Goal: Task Accomplishment & Management: Manage account settings

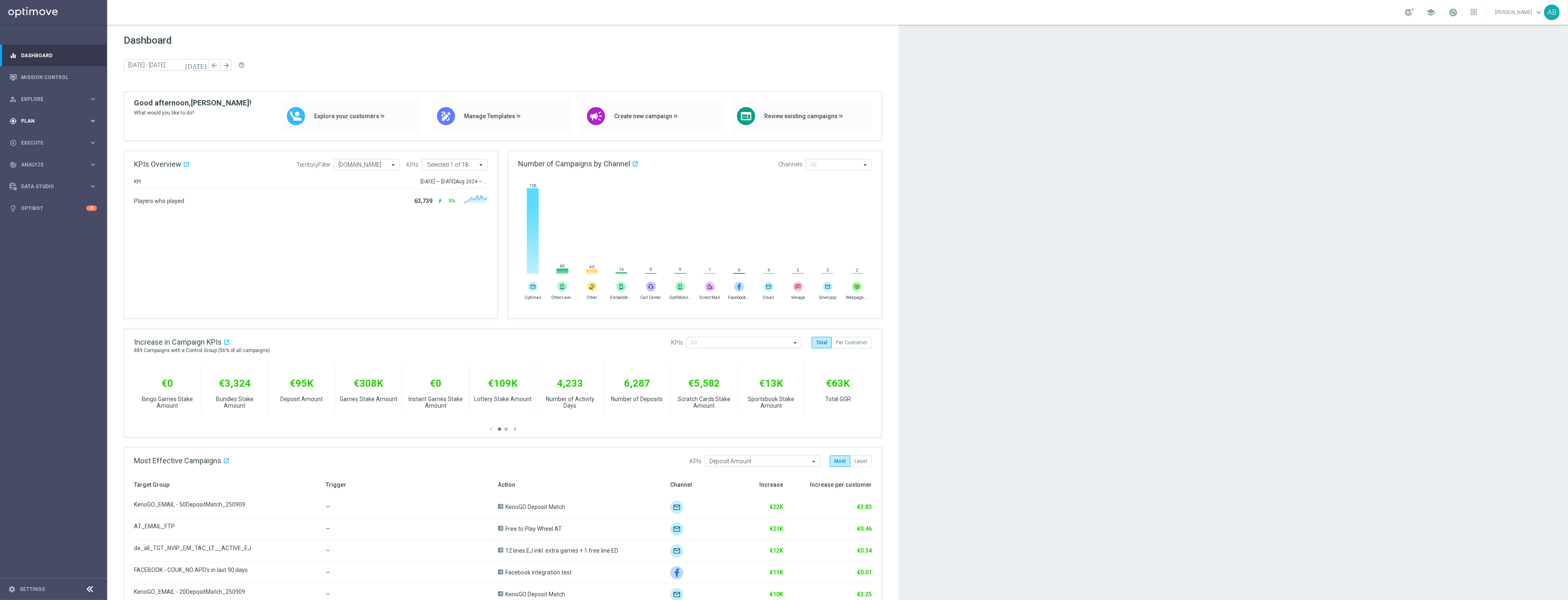
click at [41, 123] on div "gps_fixed Plan" at bounding box center [49, 121] width 80 height 7
click at [46, 139] on link "Target Groups" at bounding box center [53, 138] width 64 height 6
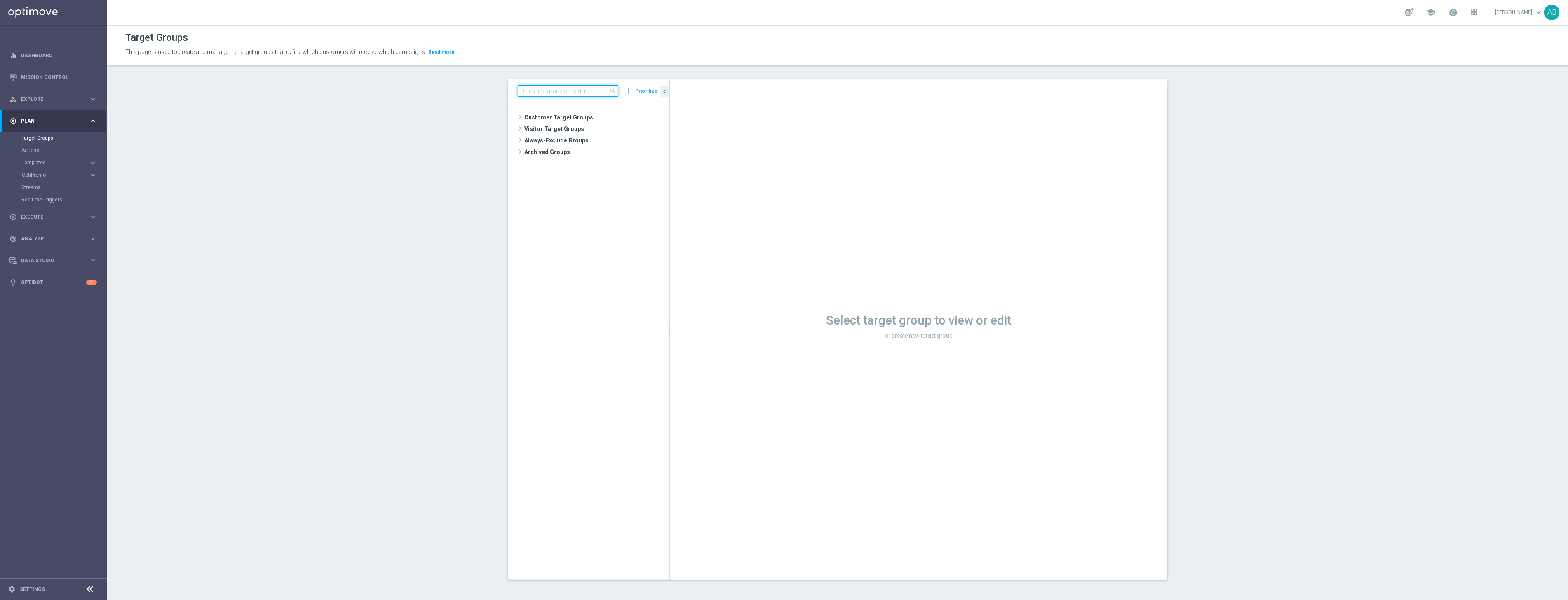
click at [536, 92] on input at bounding box center [567, 91] width 100 height 12
paste input "UK_ALL_VERTICALS_PROD_CASINO_EMAIL_ONB_D4_1GBP_0R_FREE_SPINS_BONUS"
type input "UK_ALL_VERTICALS_PROD_CASINO_EMAIL_ONB_D4_1GBP_0R_FREE_SPINS_BONUS"
click at [598, 151] on span "UK_ALL_VERTICALS_PROD_CASINO_EMAIL_ONB_D4_1GBP_0R_FREE_SPINS_BONUS" at bounding box center [604, 153] width 93 height 7
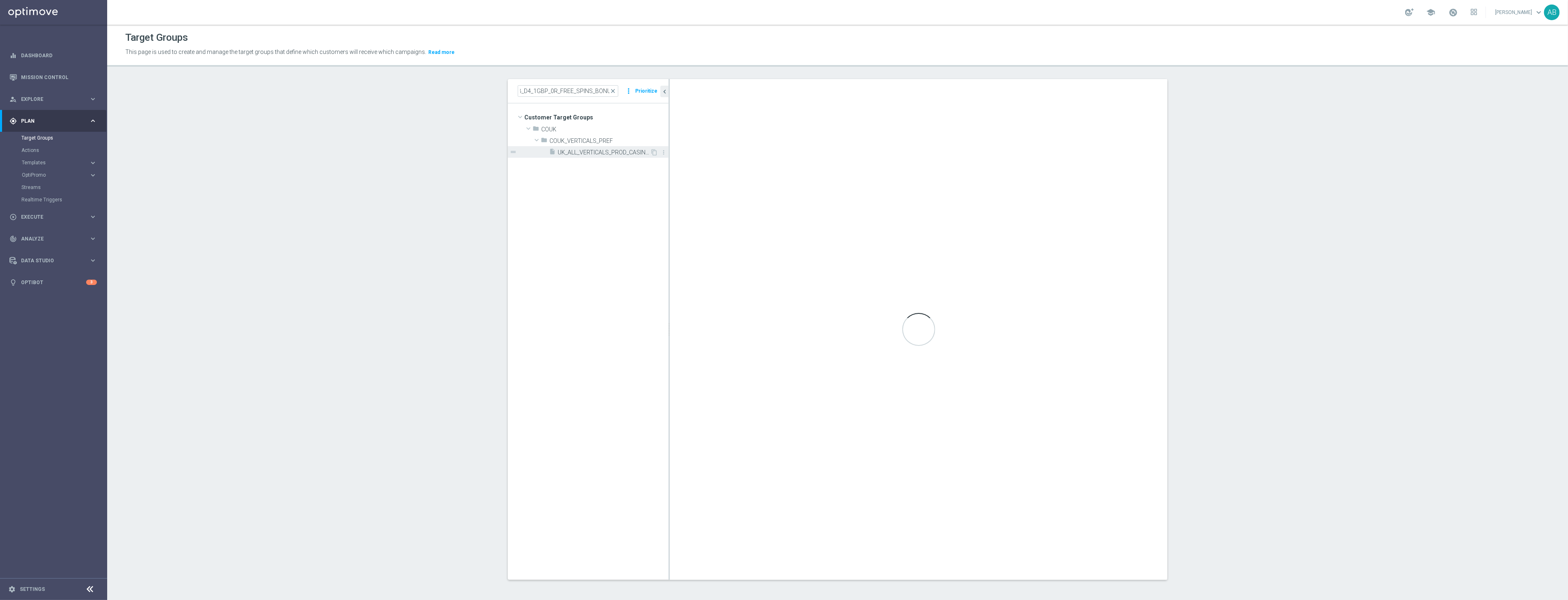
scroll to position [0, 0]
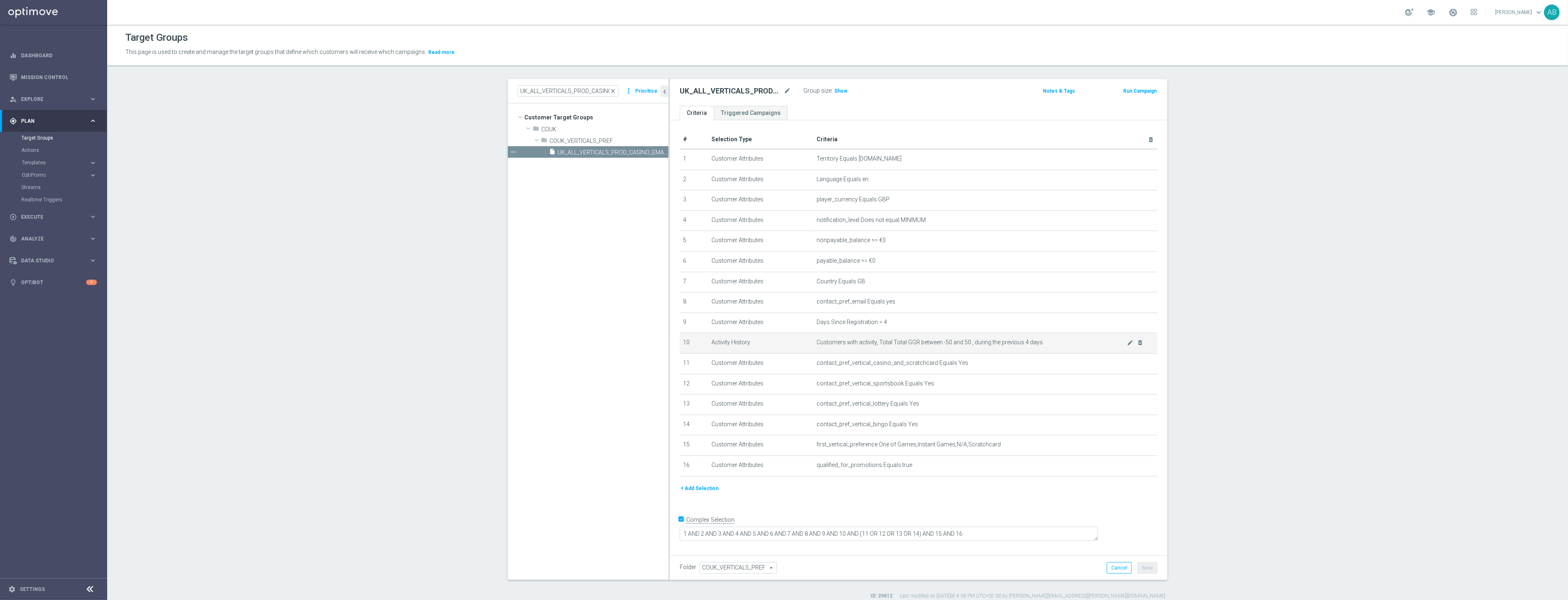
scroll to position [7, 0]
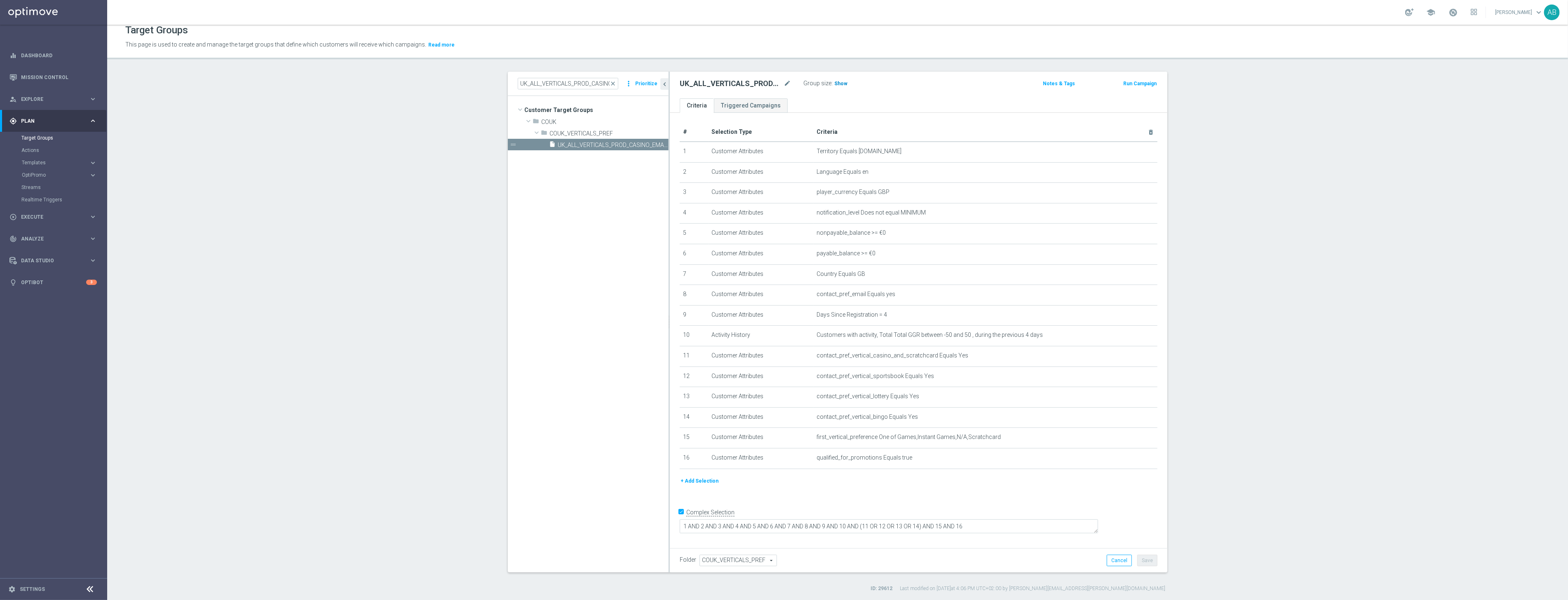
click at [844, 83] on span "Show" at bounding box center [841, 83] width 13 height 6
click at [703, 480] on button "+ Add Selection" at bounding box center [699, 481] width 39 height 9
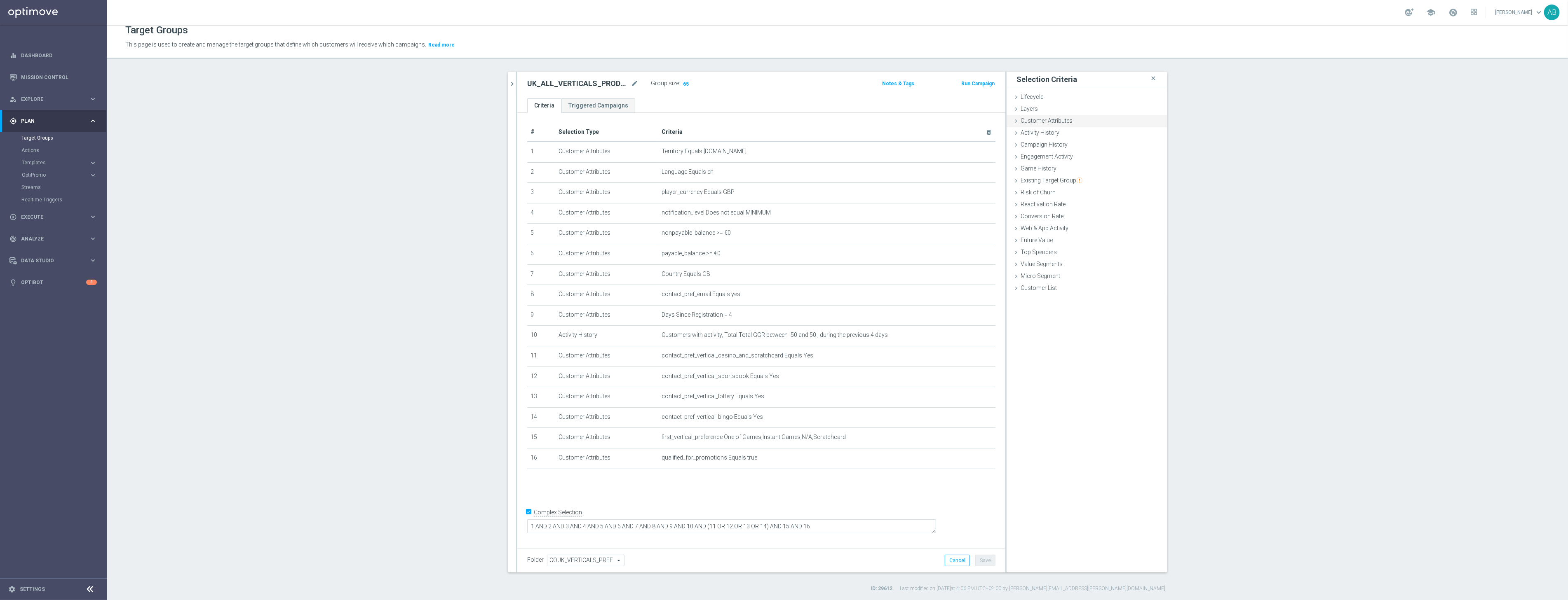
click at [1036, 123] on span "Customer Attributes" at bounding box center [1047, 121] width 52 height 6
click at [1091, 146] on span at bounding box center [1111, 144] width 86 height 11
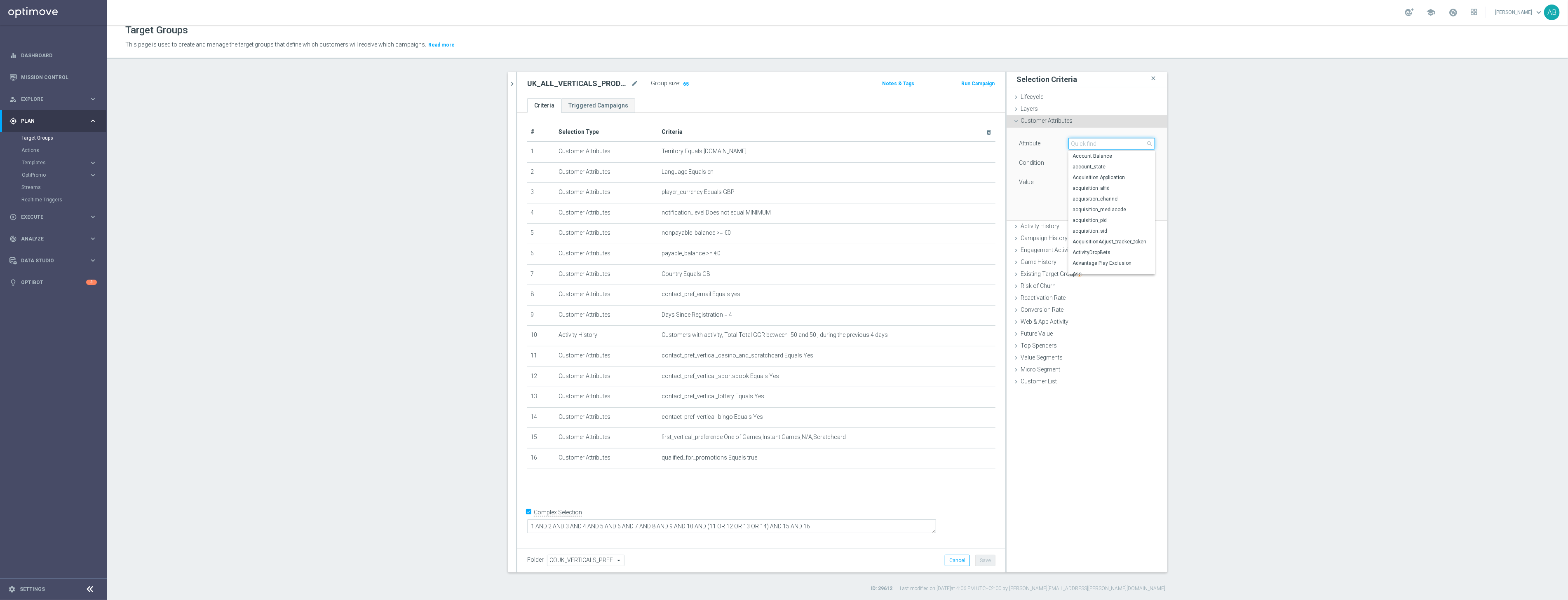
click at [1091, 146] on input "search" at bounding box center [1112, 144] width 87 height 12
type input "DEPOSITS"
click at [1118, 202] on span "Number of Deposits, Lifetime" at bounding box center [1111, 199] width 78 height 6
type input "Number of Deposits, Lifetime"
click at [1083, 164] on span "=" at bounding box center [1111, 163] width 86 height 11
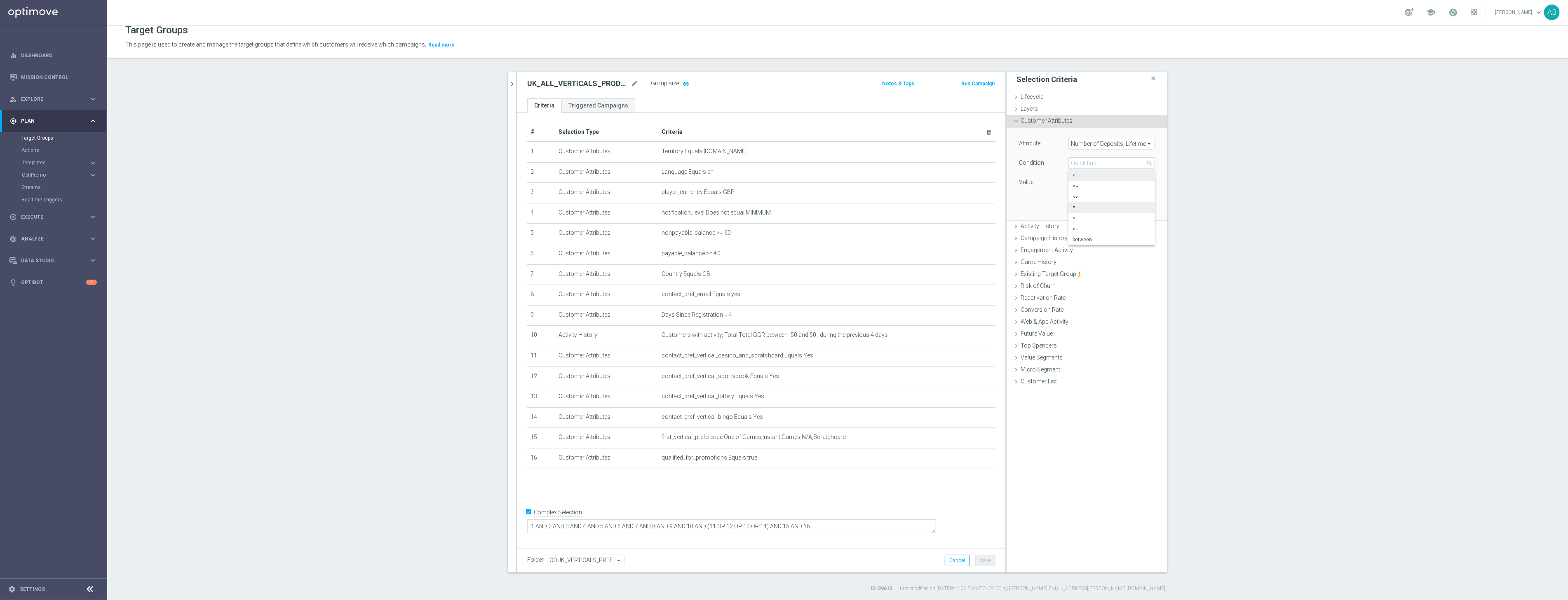
click at [1080, 175] on span "<" at bounding box center [1111, 175] width 78 height 6
type input "<"
click at [1080, 184] on input "number" at bounding box center [1087, 182] width 37 height 12
type input "2"
click at [1138, 209] on button "Add" at bounding box center [1143, 208] width 25 height 12
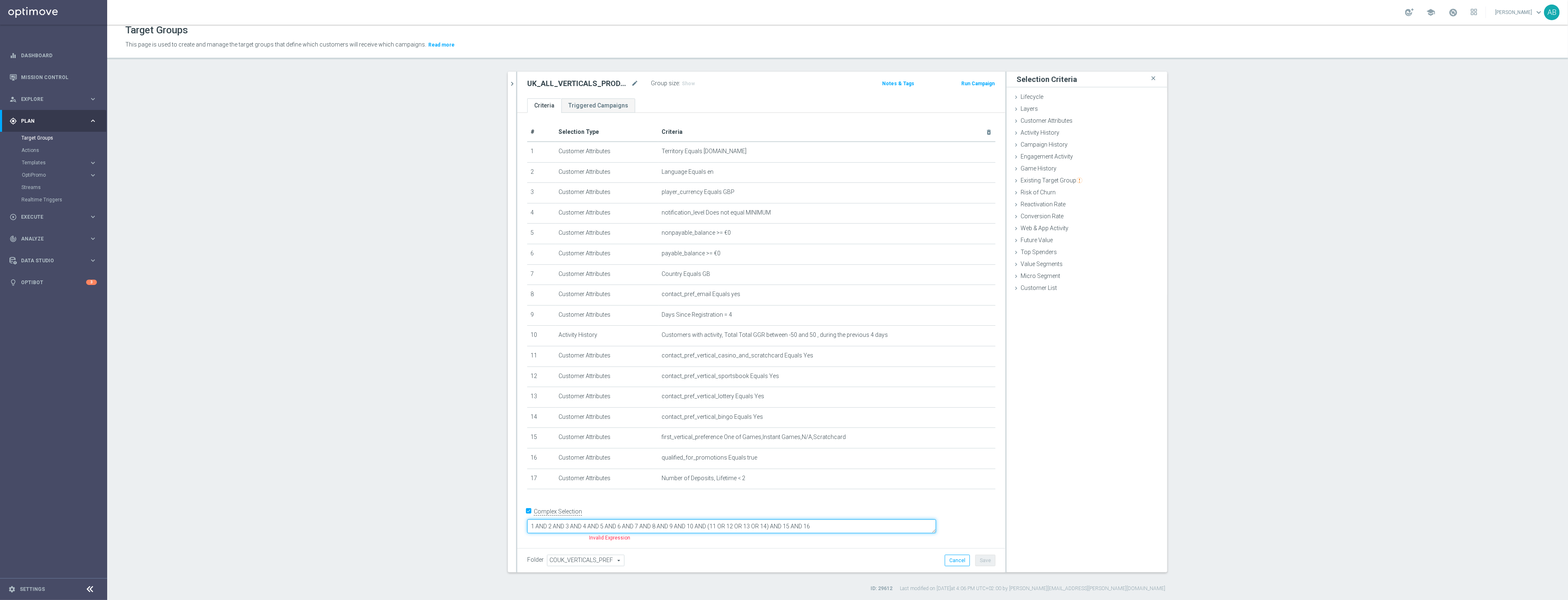
click at [886, 531] on textarea "1 AND 2 AND 3 AND 4 AND 5 AND 6 AND 7 AND 8 AND 9 AND 10 AND (11 OR 12 OR 13 OR…" at bounding box center [732, 526] width 409 height 14
type textarea "1 AND 2 AND 3 AND 4 AND 5 AND 6 AND 7 AND 8 AND 9 AND 10 AND (11 OR 12 OR 13 OR…"
click at [685, 84] on span "Show" at bounding box center [688, 83] width 13 height 6
click at [637, 82] on icon "mode_edit" at bounding box center [635, 83] width 7 height 10
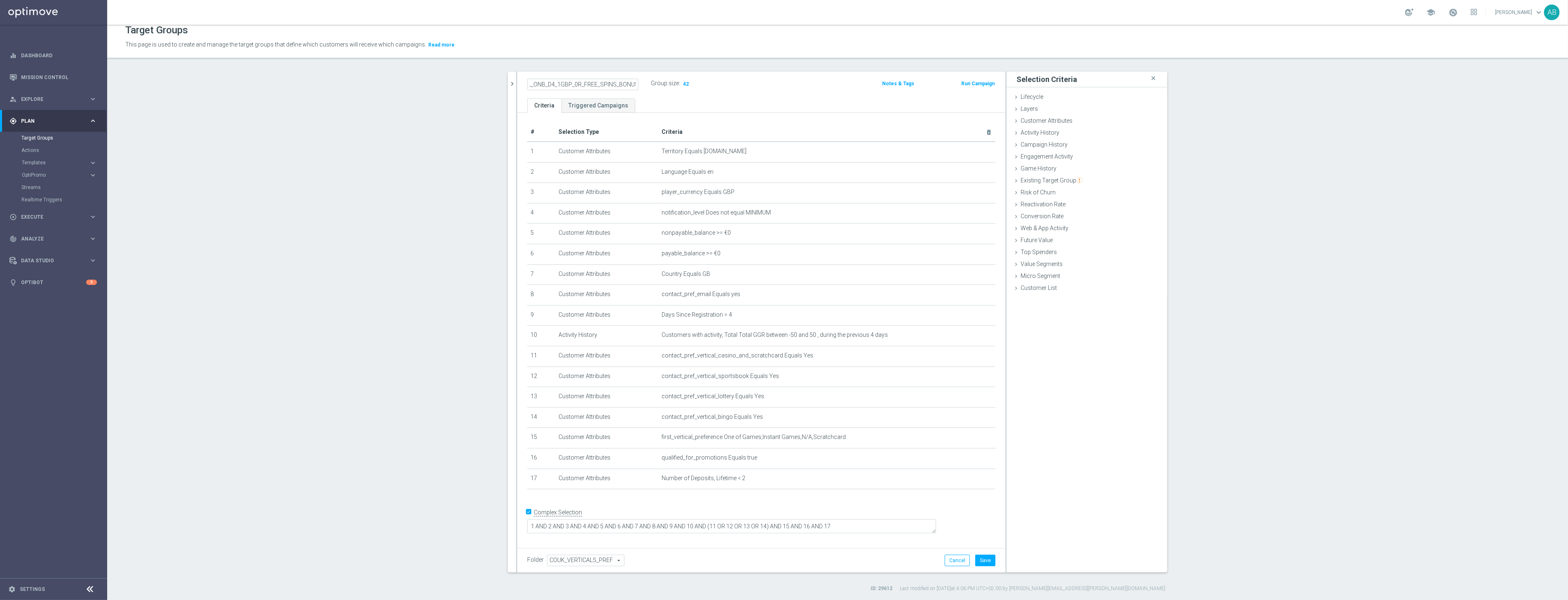
click at [627, 87] on input "UK_ALL_VERTICALS_PROD_CASINO_EMAIL_ONB_D4_1GBP_0R_FREE_SPINS_BONUS" at bounding box center [583, 85] width 111 height 12
click at [636, 85] on input "UK_ALL_VERTICALS_PROD_CASINO_EMAIL_ONB_D4_1GBP_0R_FREE_SPINS_BONUS" at bounding box center [583, 85] width 111 height 12
type input "UK_ALL_VERTICALS_PROD_CASINO_EMAIL_ONB_D4_1GBP_0R_FREE_SPINS_BONUS_1DEP"
click at [1358, 297] on section "UK_ALL_VERTICALS_PROD_CASINO_EMAIL_ONB_D4_1GBP_0R_FREE_SPINS_BONUS close more_v…" at bounding box center [838, 332] width 1461 height 520
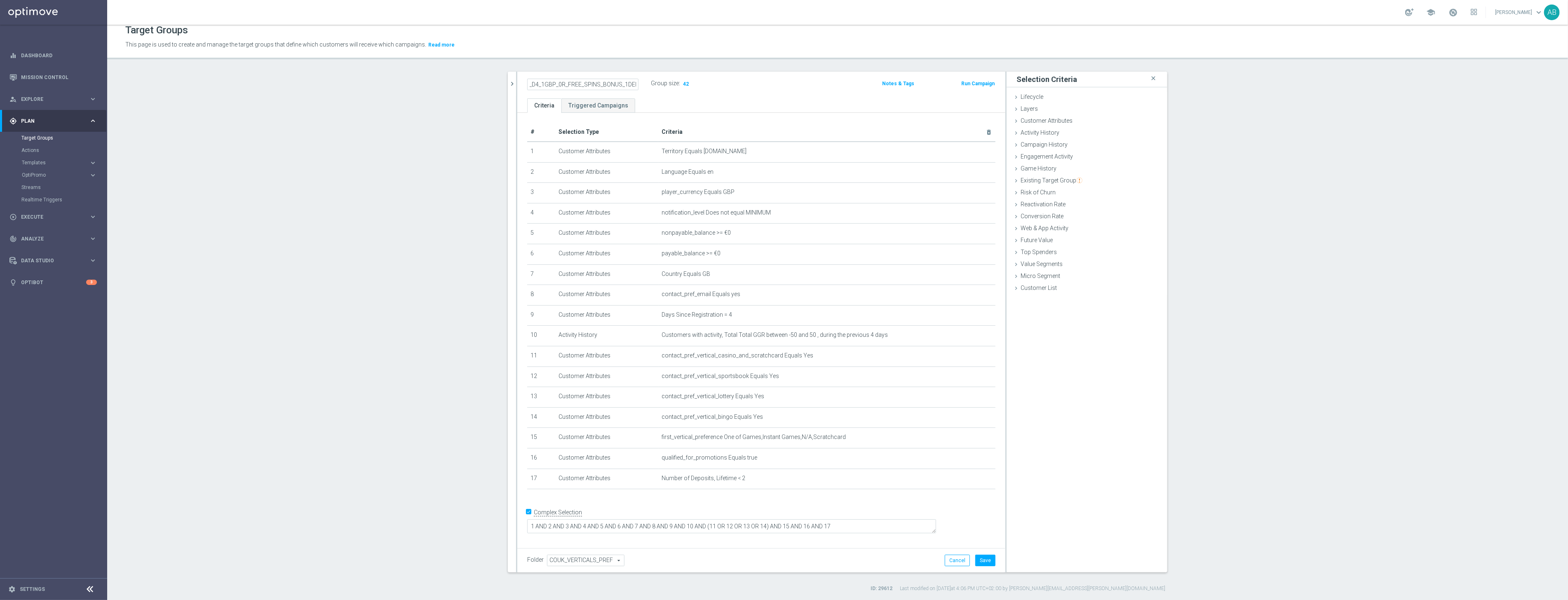
scroll to position [0, 0]
click at [602, 83] on h2 "UK_ALL_VERTICALS_PROD_CASINO_EMAIL_ONB_D4_1GBP_0R_FREE_SPINS_BONUS_1DEP" at bounding box center [578, 83] width 102 height 10
copy div "UK_ALL_VERTICALS_PROD_CASINO_EMAIL_ONB_D4_1GBP_0R_FREE_SPINS_BONUS_1DEP"
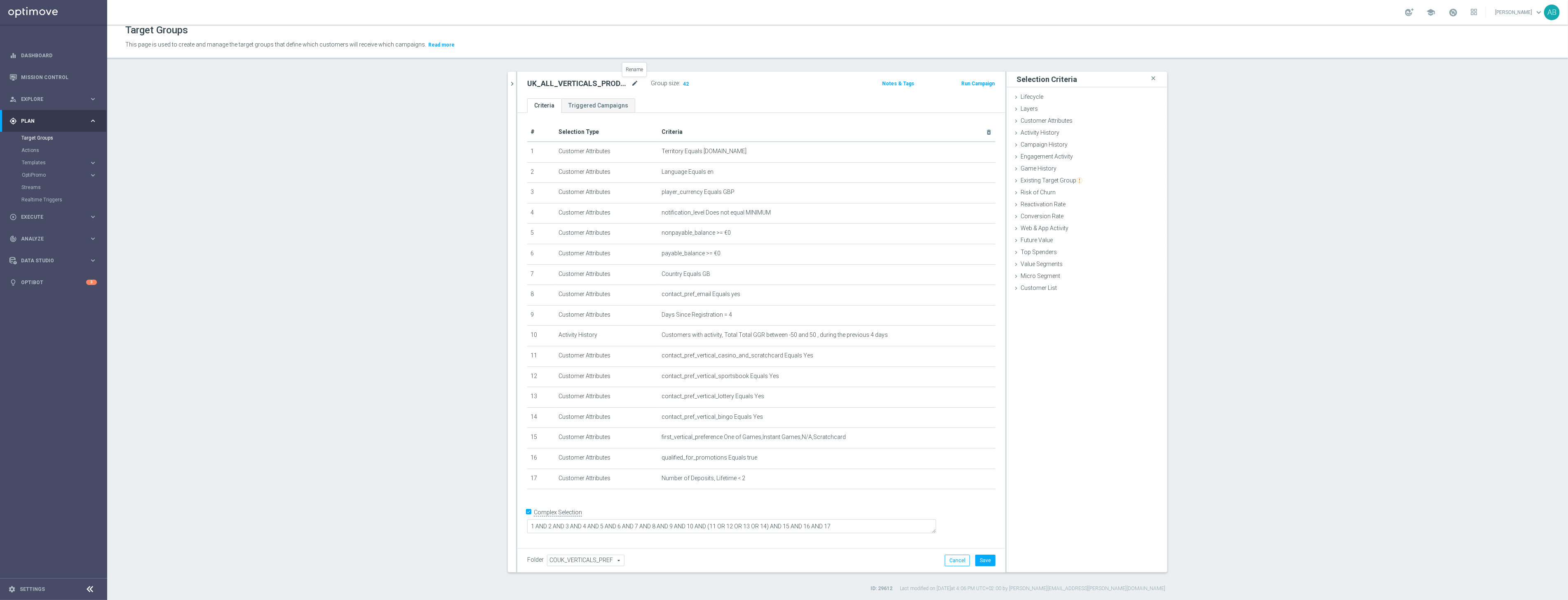
click at [632, 80] on icon "mode_edit" at bounding box center [635, 83] width 7 height 10
click at [598, 84] on input "UK_ALL_VERTICALS_PROD_CASINO_EMAIL_ONB_D4_1GBP_0R_FREE_SPINS_BONUS_1DEP" at bounding box center [583, 85] width 111 height 12
type input "UK_ALL_VERTICALS_PROD_CASINO_EMAIL_ONB_D4_100PCT_BONUS_BONUS_1DEP"
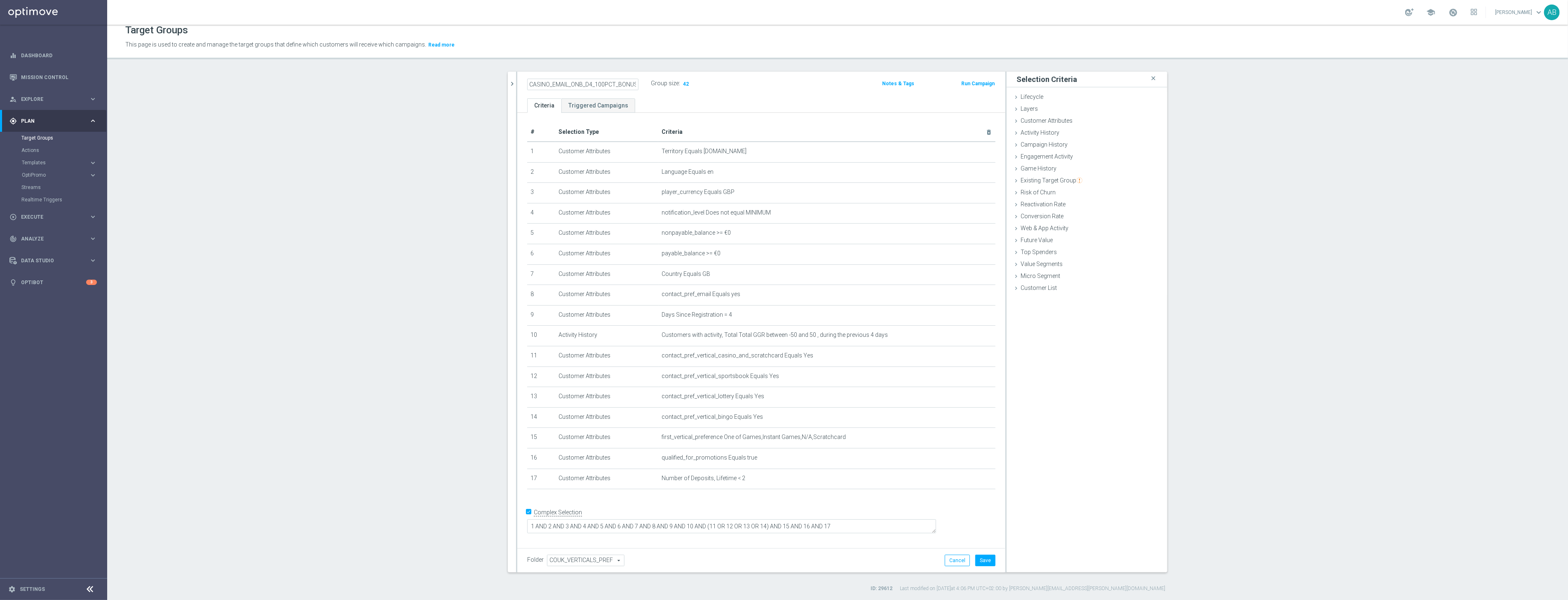
click at [1230, 224] on section "UK_ALL_VERTICALS_PROD_CASINO_EMAIL_ONB_D4_1GBP_0R_FREE_SPINS_BONUS close more_v…" at bounding box center [838, 332] width 1461 height 520
click at [591, 82] on h2 "UK_ALL_VERTICALS_PROD_CASINO_EMAIL_ONB_D4_100PCT_BONUS_BONUS_1DEP" at bounding box center [578, 83] width 102 height 10
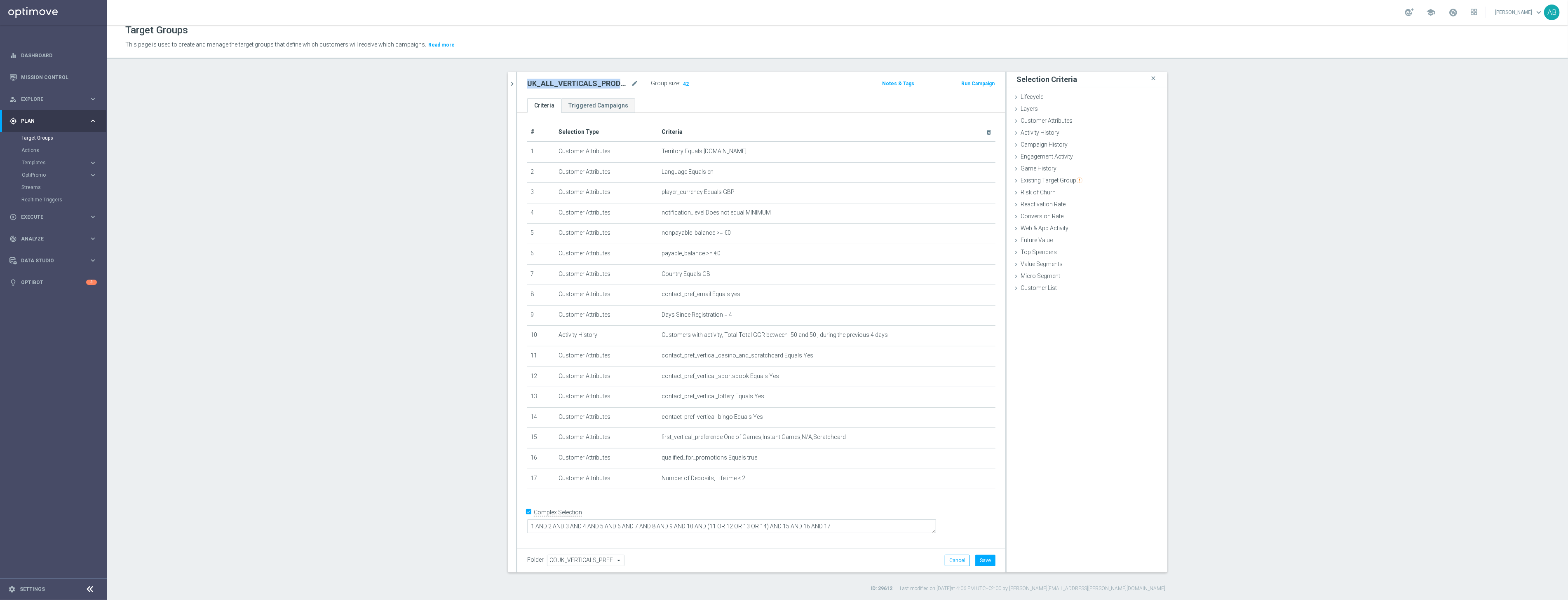
copy div "UK_ALL_VERTICALS_PROD_CASINO_EMAIL_ONB_D4_100PCT_BONUS_BONUS_1DEP"
click at [990, 558] on button "Save" at bounding box center [985, 561] width 20 height 12
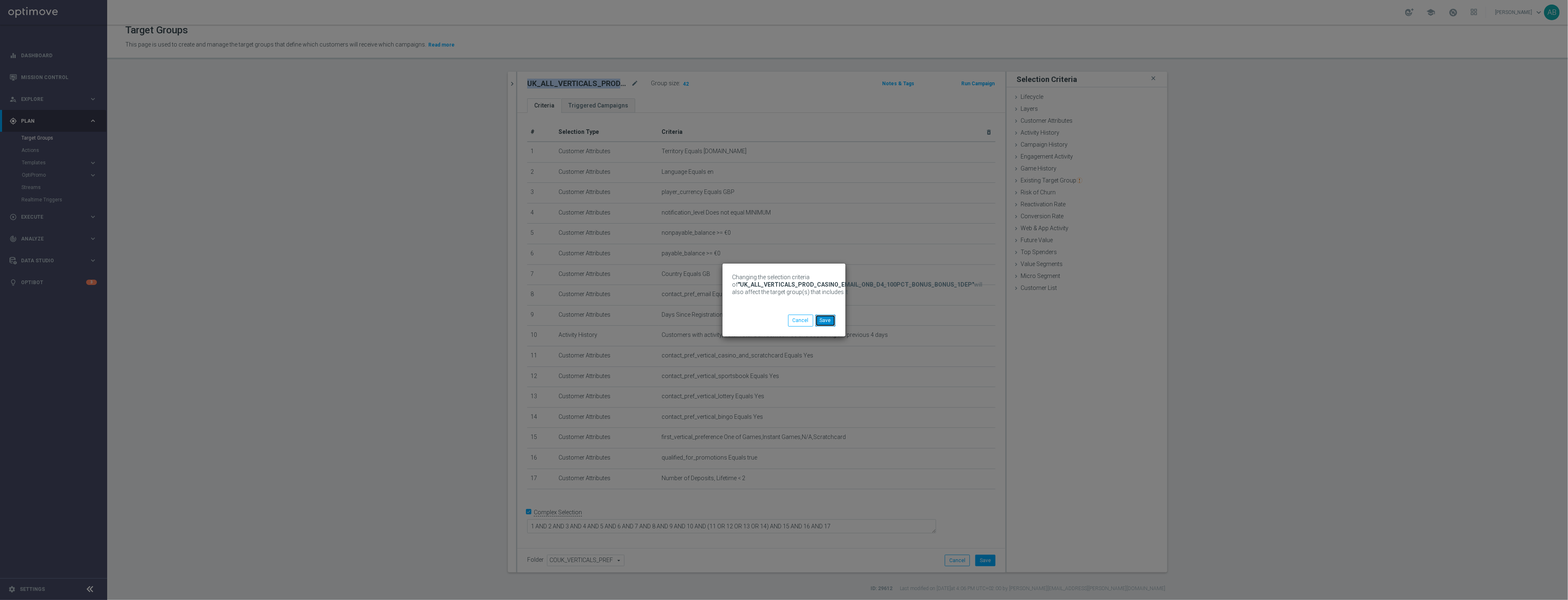
click at [829, 319] on button "Save" at bounding box center [825, 321] width 20 height 12
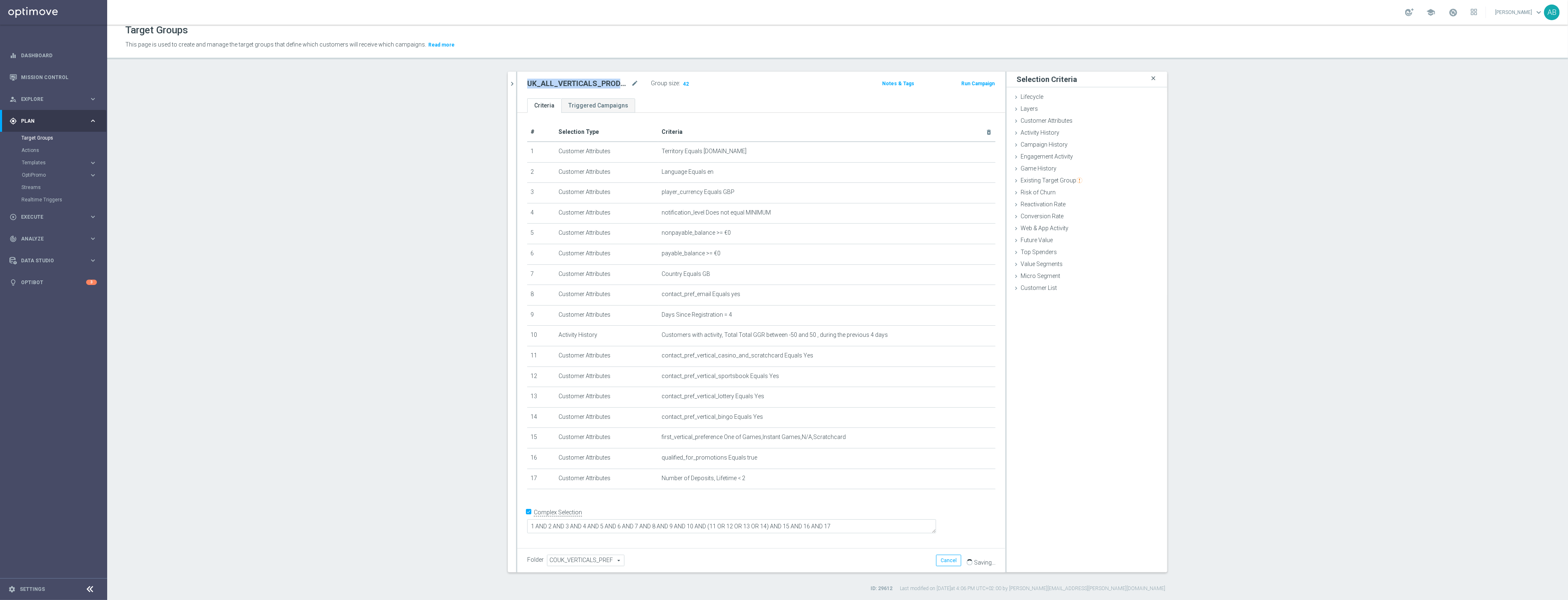
click at [1153, 78] on icon "close" at bounding box center [1153, 78] width 8 height 11
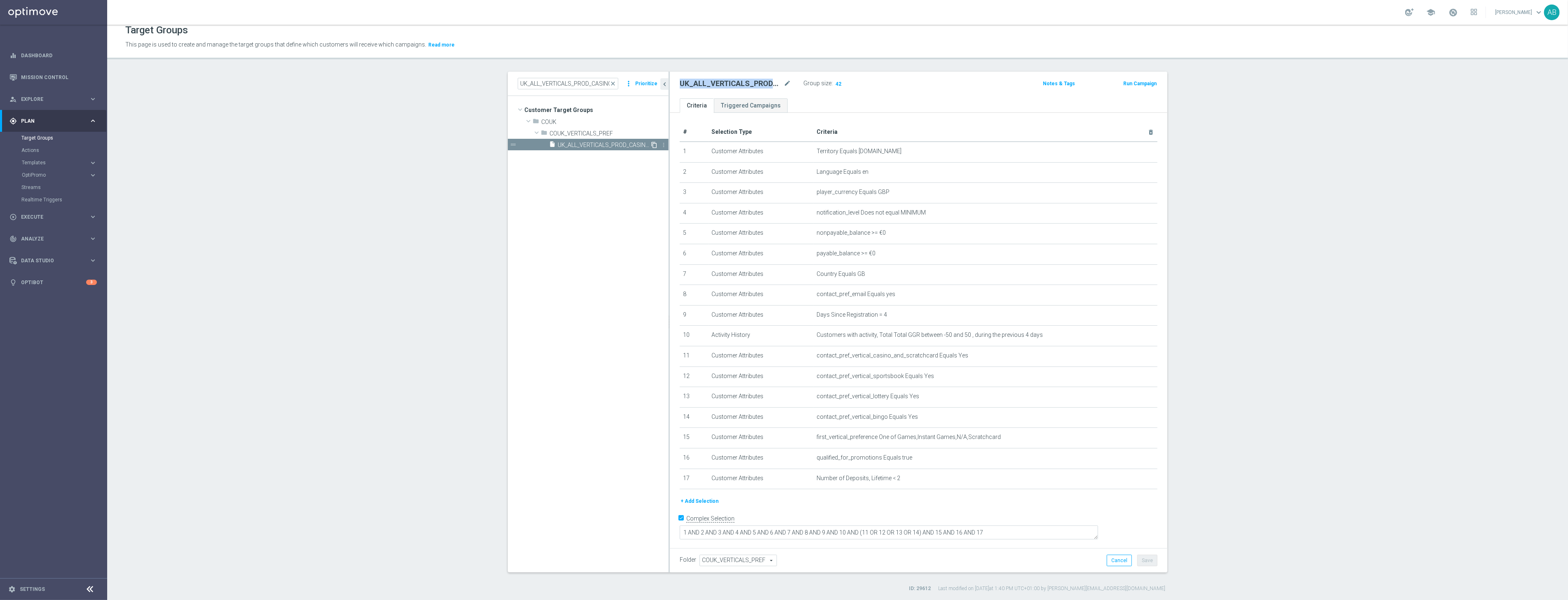
click at [655, 145] on icon "content_copy" at bounding box center [654, 145] width 6 height 6
click at [739, 83] on h2 "Copy of UK_ALL_VERTICALS_PROD_CASINO_EMAIL_ONB_D4_100PCT_BONUS_BONUS_1DEP" at bounding box center [731, 83] width 102 height 10
click at [717, 88] on div "Copy of UK_ALL_VERTICALS_PROD_CASINO_EMAIL_ONB_D4_100PCT_BONUS_BONUS_1DEP mode_…" at bounding box center [741, 83] width 124 height 12
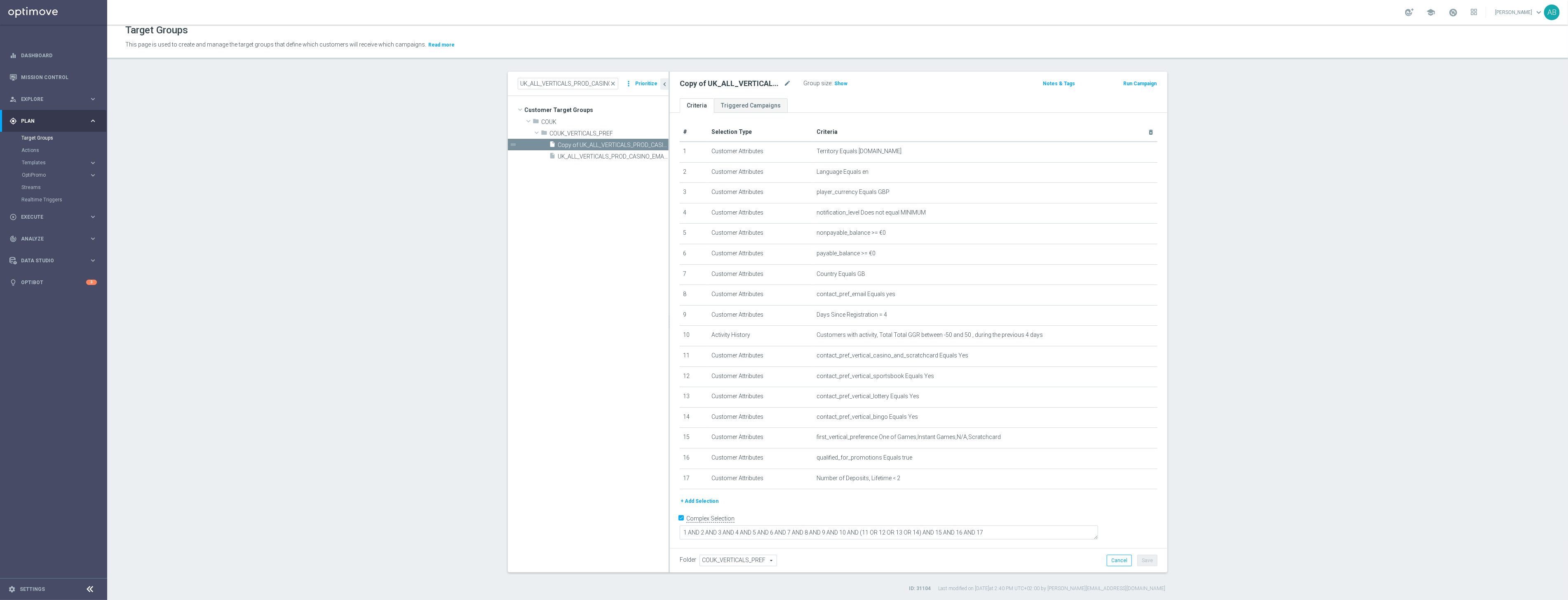
click at [717, 87] on h2 "Copy of UK_ALL_VERTICALS_PROD_CASINO_EMAIL_ONB_D4_100PCT_BONUS_BONUS_1DEP" at bounding box center [731, 83] width 102 height 10
click at [786, 83] on icon "mode_edit" at bounding box center [787, 83] width 7 height 10
type input "UK_ALL_VERTICALS_PROD_CASINO_EMAIL_ONB_D4_1GBP_0R_FREE_SPINS_BONUS_2DEP"
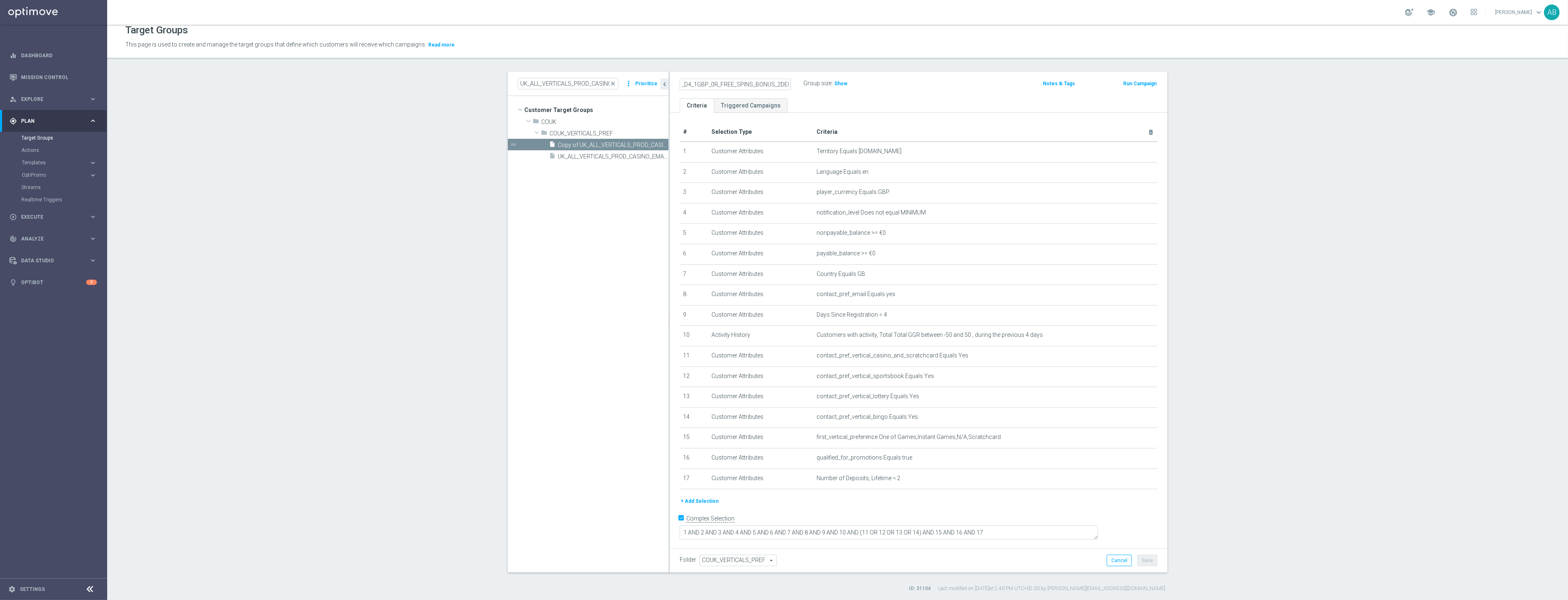
click at [1251, 233] on section "UK_ALL_VERTICALS_PROD_CASINO_EMAIL_ONB_D4_1GBP_0R_FREE_SPINS_BONUS close more_v…" at bounding box center [838, 332] width 1461 height 520
click at [1129, 477] on icon "mode_edit" at bounding box center [1131, 478] width 6 height 6
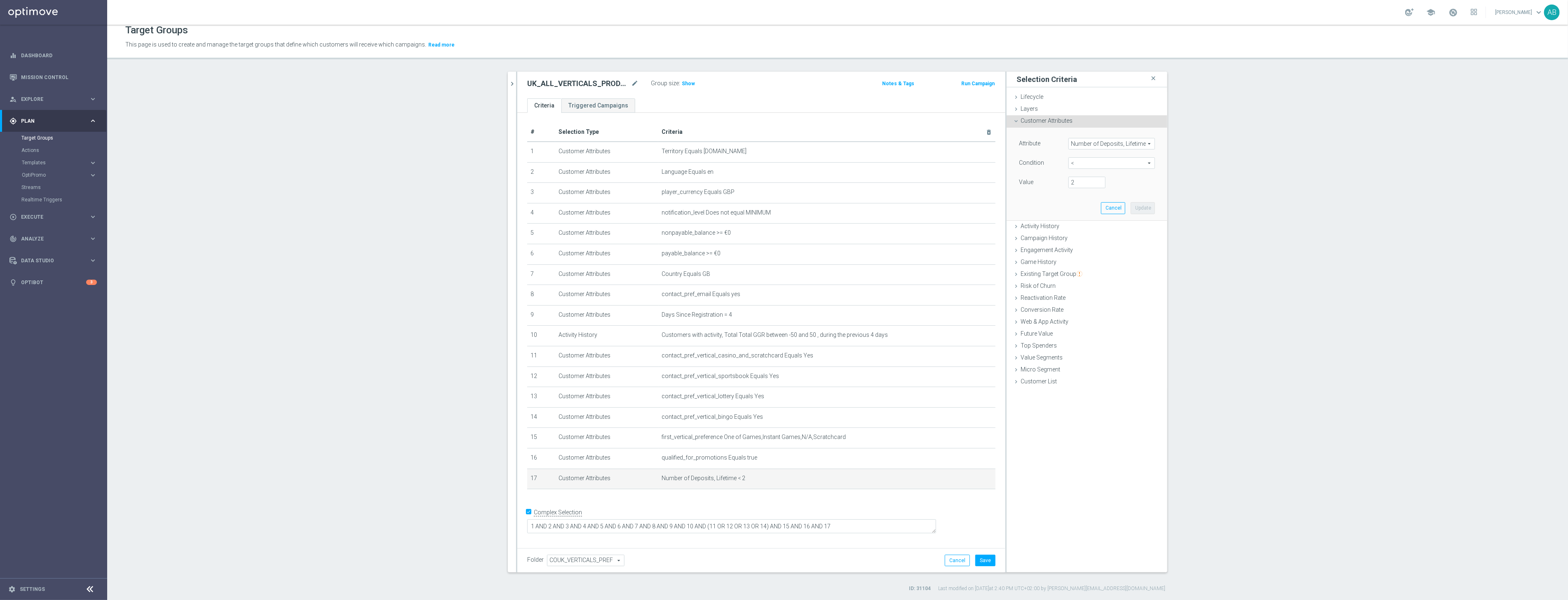
click at [1081, 158] on span "<" at bounding box center [1111, 163] width 86 height 11
click at [1087, 226] on span ">=" at bounding box center [1111, 229] width 78 height 6
type input ">="
click at [1082, 184] on input "number" at bounding box center [1087, 182] width 37 height 12
type input "2"
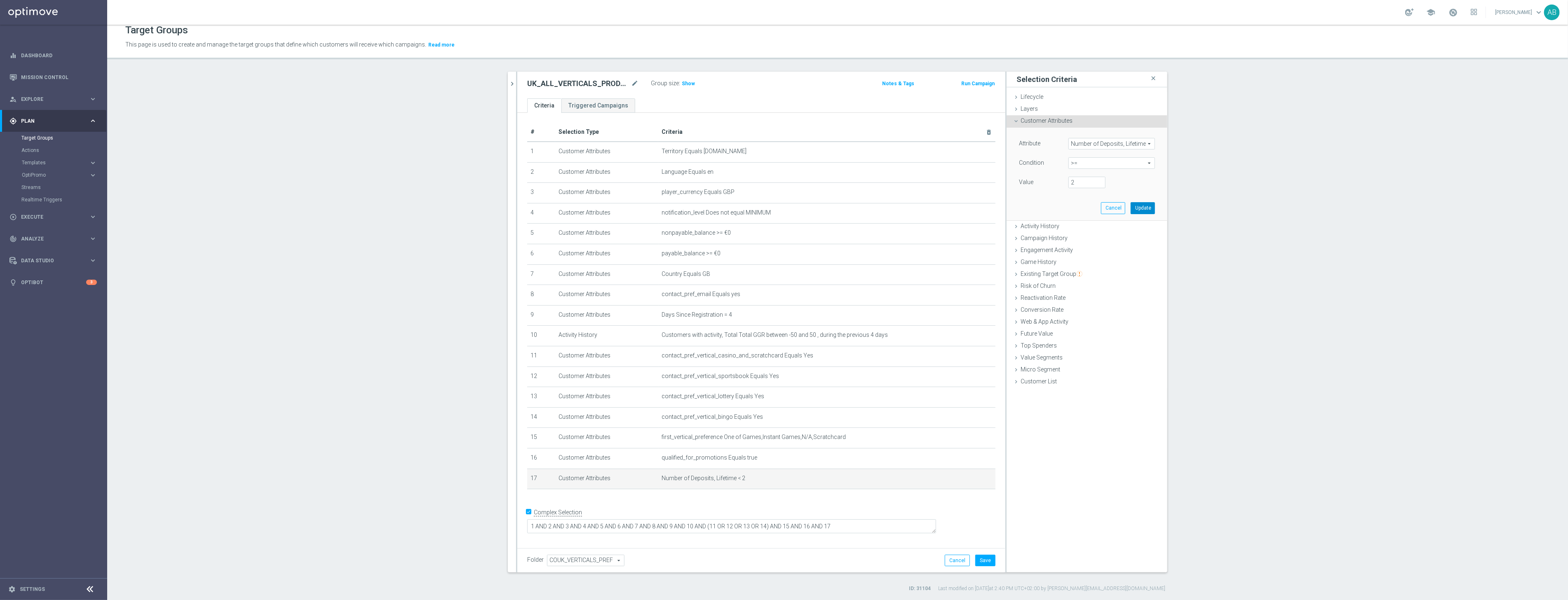
click at [1138, 206] on button "Update" at bounding box center [1143, 208] width 25 height 12
click at [684, 81] on span "Show" at bounding box center [688, 83] width 13 height 6
click at [987, 559] on button "Save" at bounding box center [985, 561] width 20 height 12
click at [1153, 78] on icon "close" at bounding box center [1153, 78] width 8 height 11
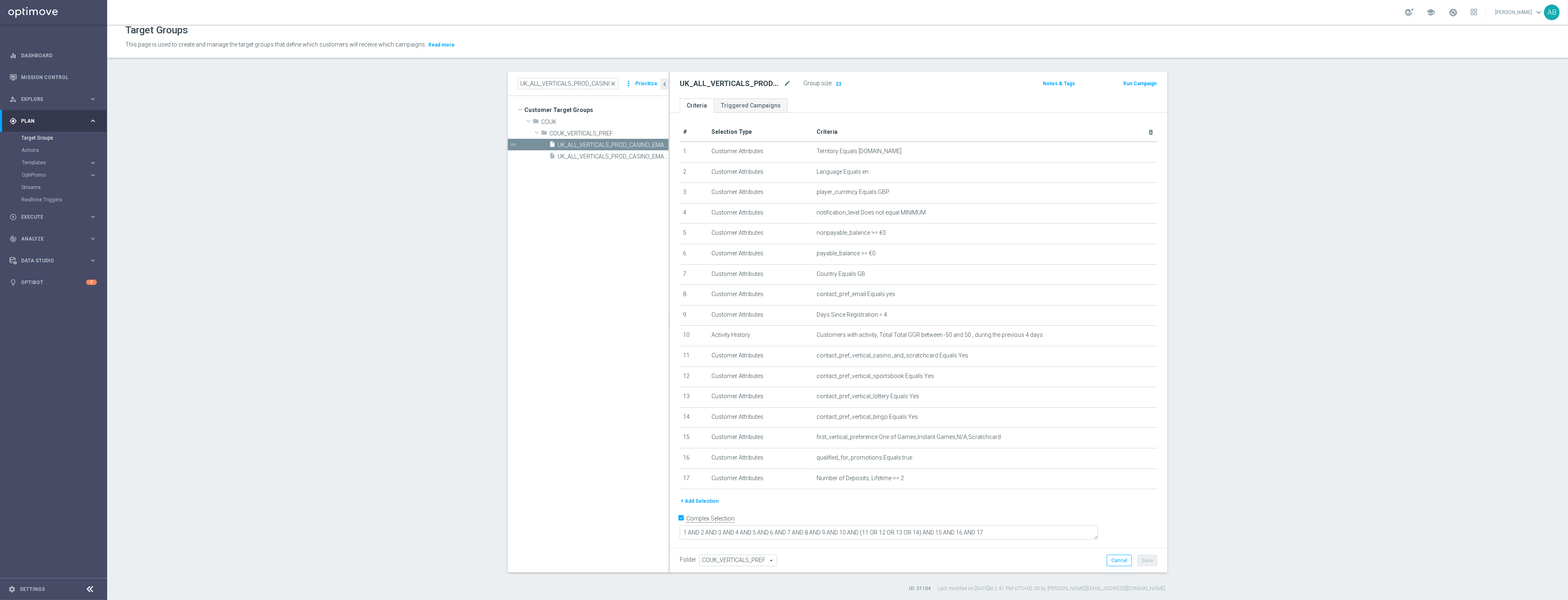
click at [740, 85] on h2 "UK_ALL_VERTICALS_PROD_CASINO_EMAIL_ONB_D4_1GBP_0R_FREE_SPINS_BONUS_2DEP" at bounding box center [731, 83] width 102 height 10
copy div "UK_ALL_VERTICALS_PROD_CASINO_EMAIL_ONB_D4_1GBP_0R_FREE_SPINS_BONUS_2DEP"
